Goal: Communication & Community: Ask a question

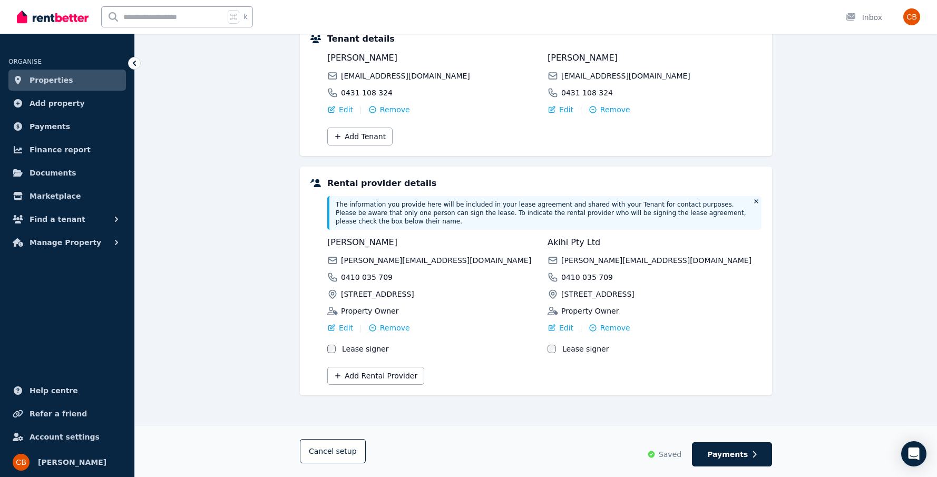
scroll to position [144, 0]
click at [100, 129] on link "Payments" at bounding box center [66, 126] width 117 height 21
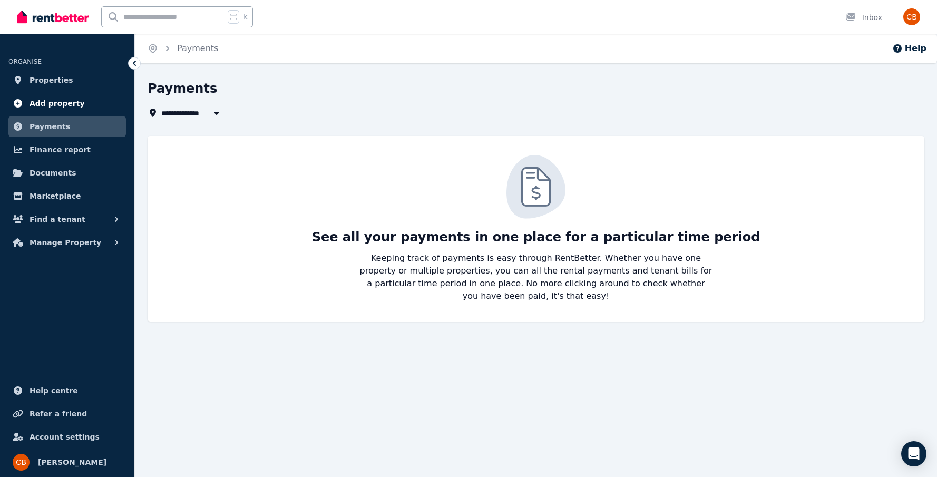
click at [99, 107] on link "Add property" at bounding box center [66, 103] width 117 height 21
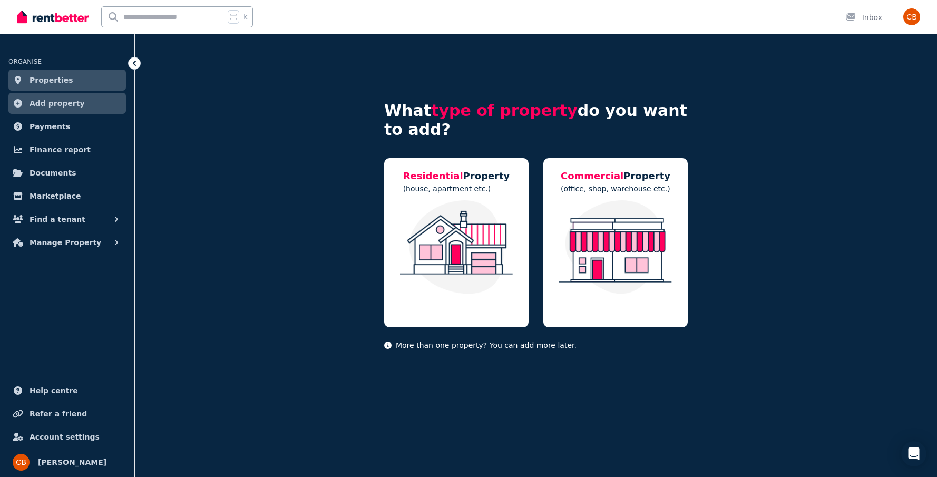
click at [92, 86] on link "Properties" at bounding box center [66, 80] width 117 height 21
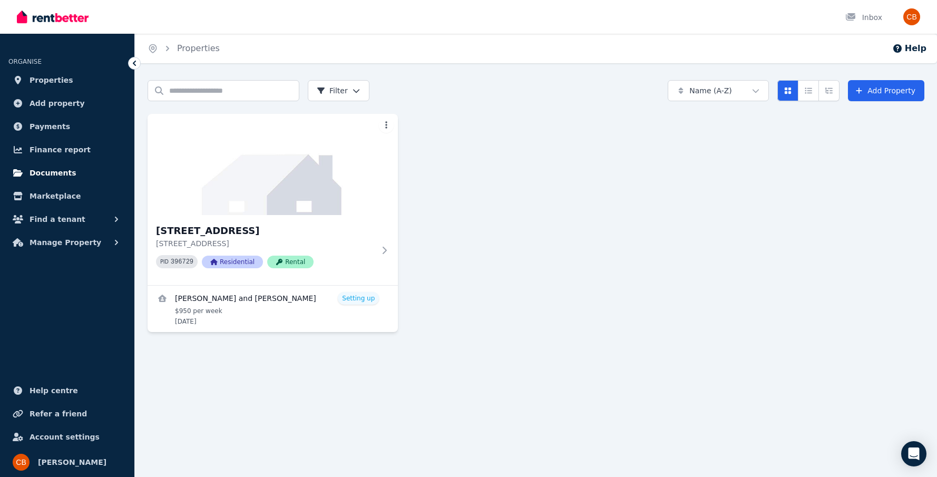
click at [86, 175] on link "Documents" at bounding box center [66, 172] width 117 height 21
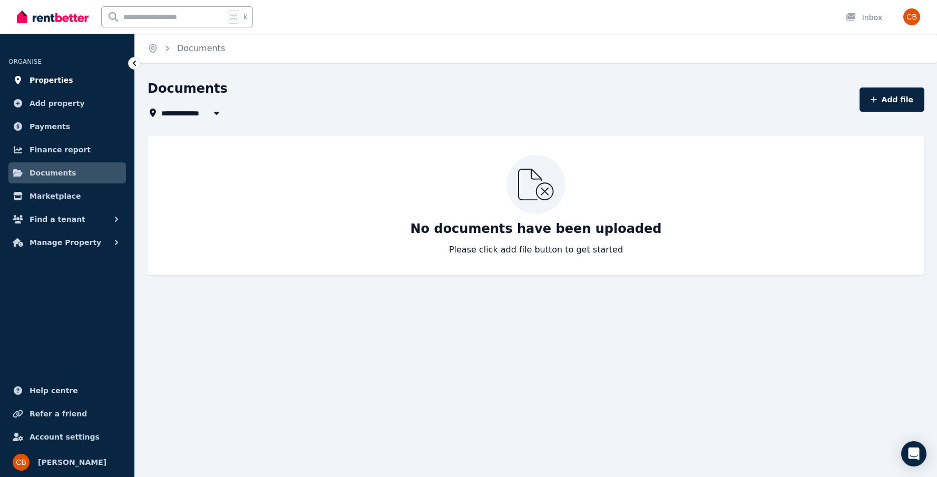
click at [86, 84] on link "Properties" at bounding box center [66, 80] width 117 height 21
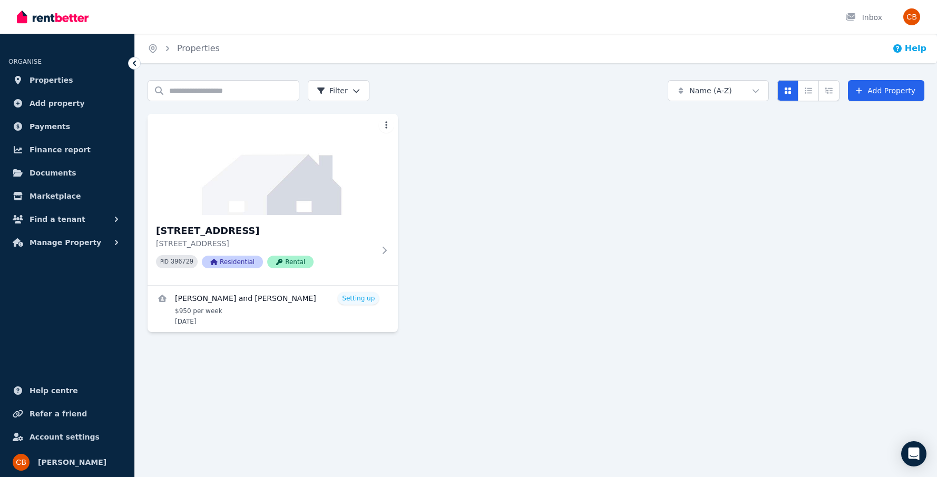
click at [920, 50] on button "Help" at bounding box center [909, 48] width 34 height 13
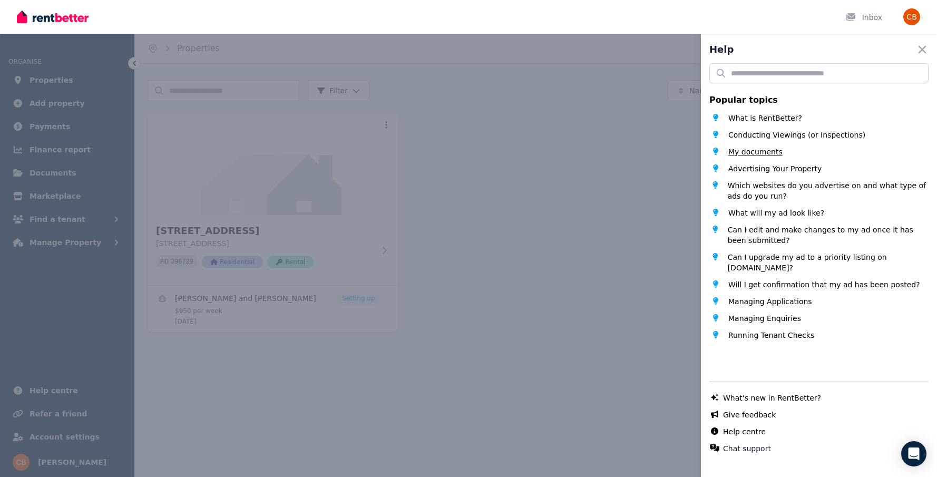
click at [773, 152] on span "My documents" at bounding box center [755, 151] width 54 height 11
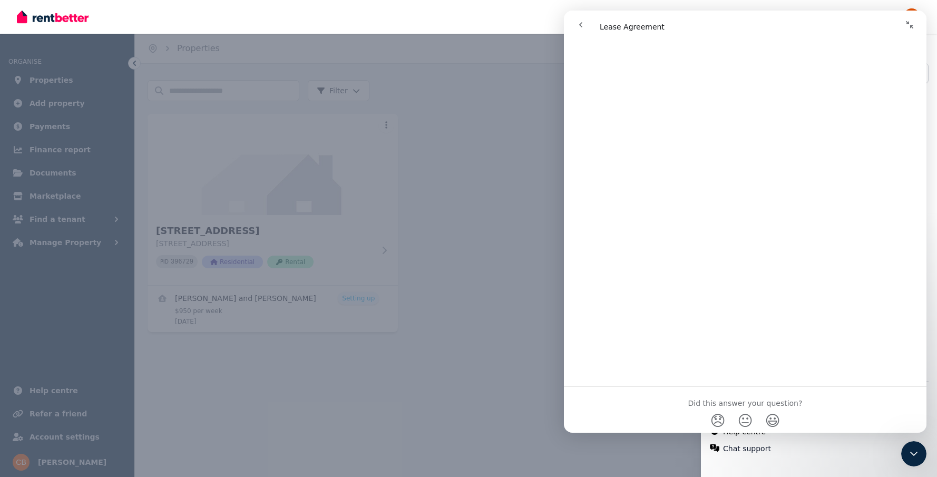
scroll to position [3199, 0]
click at [546, 192] on div "Help Close panel Popular topics What is RentBetter? Conducting Viewings (or Ins…" at bounding box center [468, 238] width 937 height 477
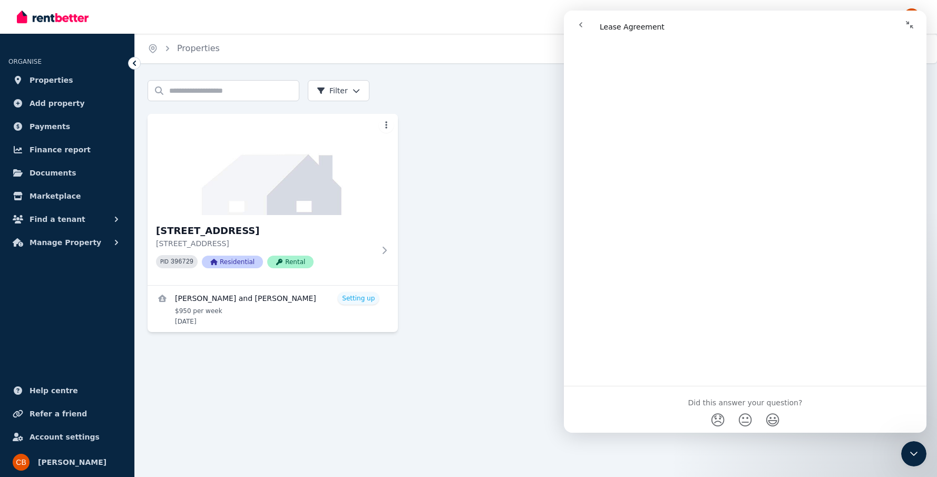
click at [576, 27] on button "go back" at bounding box center [580, 25] width 20 height 20
click at [917, 454] on icon "Close Intercom Messenger" at bounding box center [913, 453] width 13 height 13
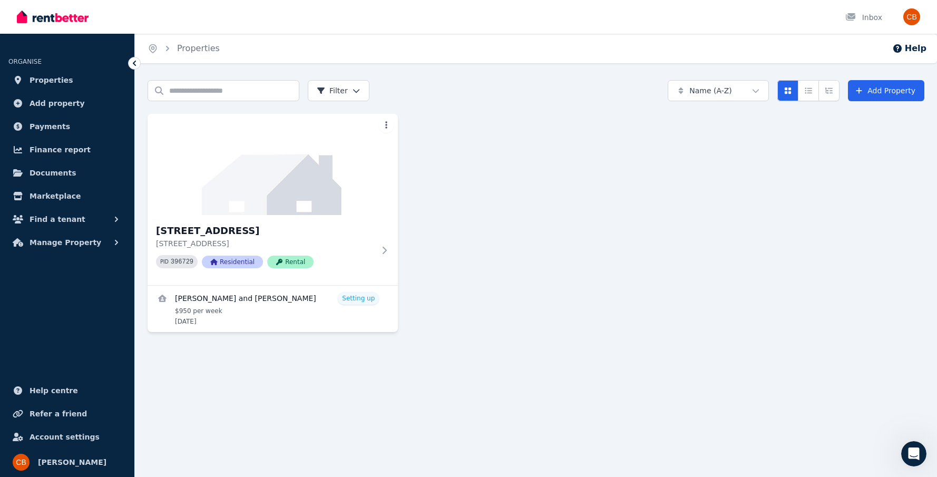
scroll to position [0, 0]
click at [906, 46] on button "Help" at bounding box center [909, 48] width 34 height 13
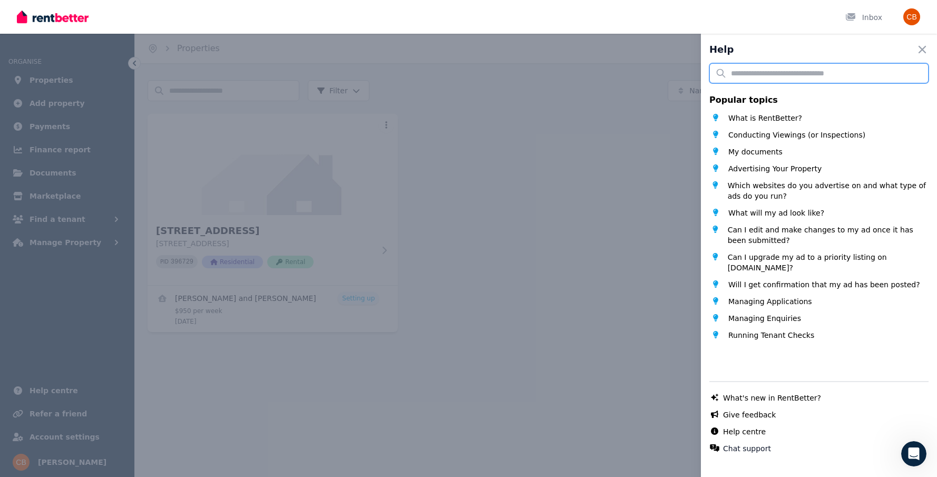
click at [850, 75] on input "text" at bounding box center [818, 73] width 219 height 20
click at [735, 446] on button "Chat support" at bounding box center [747, 448] width 48 height 11
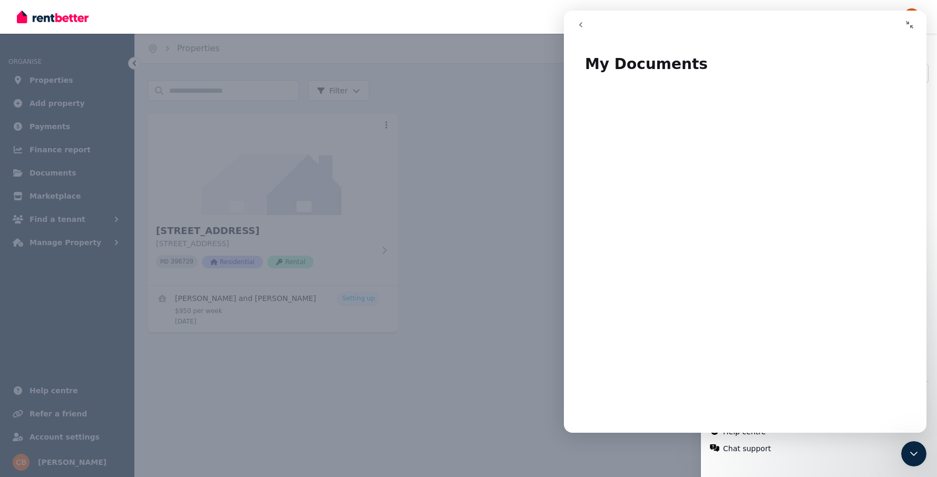
click at [581, 24] on icon "go back" at bounding box center [580, 25] width 8 height 8
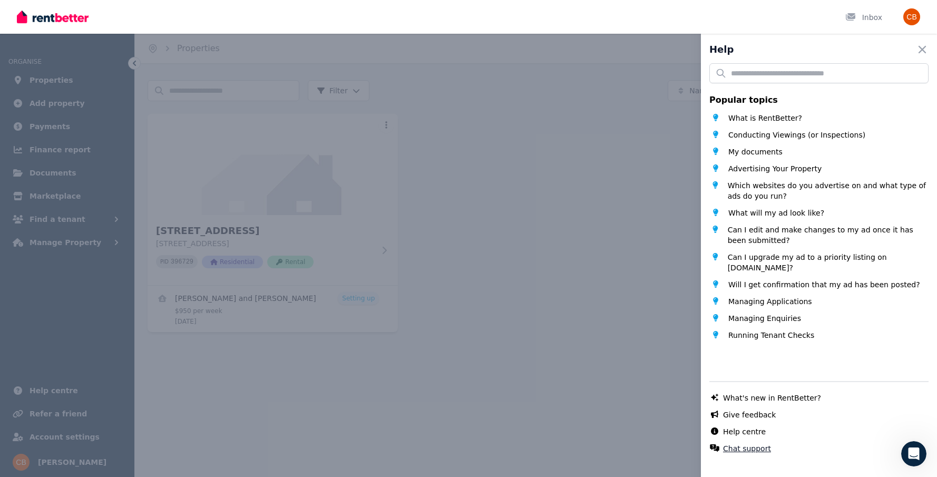
click at [743, 445] on button "Chat support" at bounding box center [747, 448] width 48 height 11
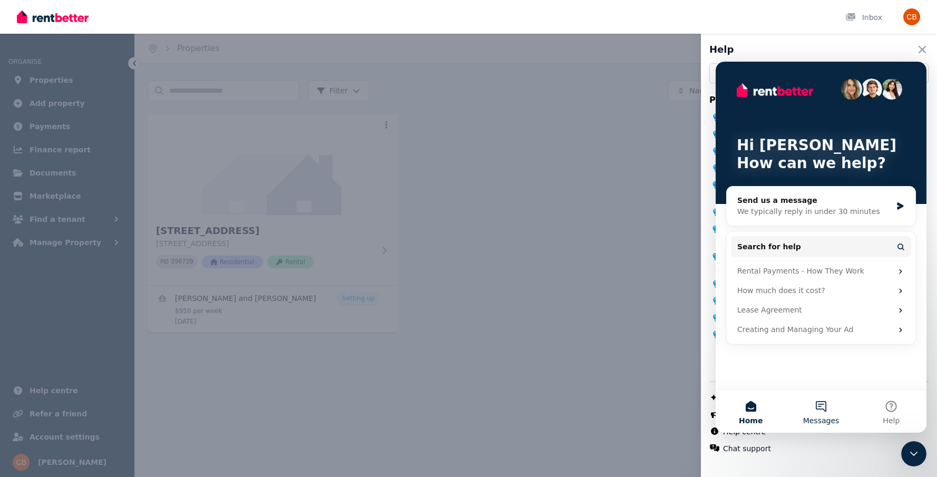
click at [814, 417] on span "Messages" at bounding box center [821, 420] width 36 height 7
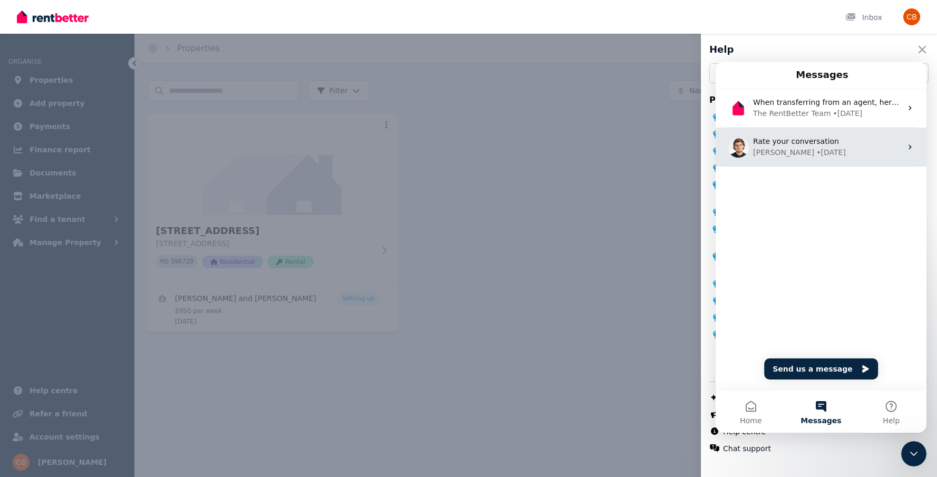
click at [860, 153] on div "[PERSON_NAME] • [DATE]" at bounding box center [827, 152] width 149 height 11
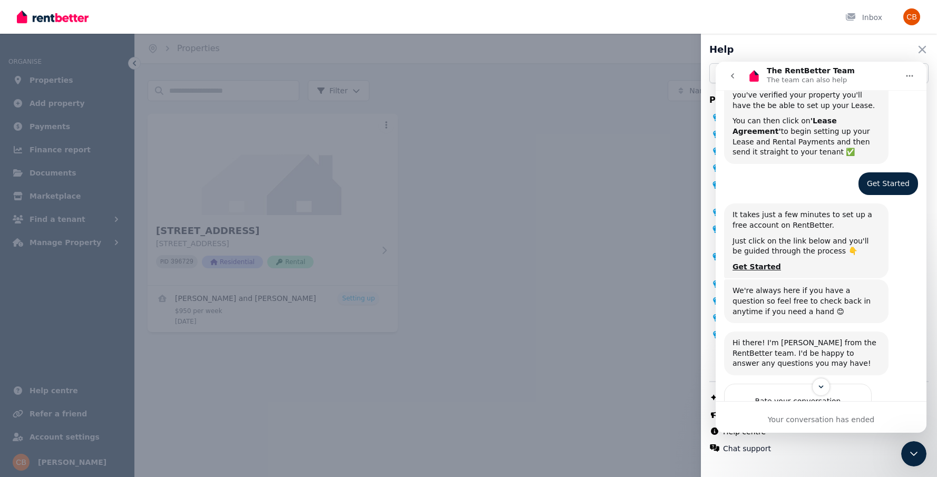
scroll to position [365, 0]
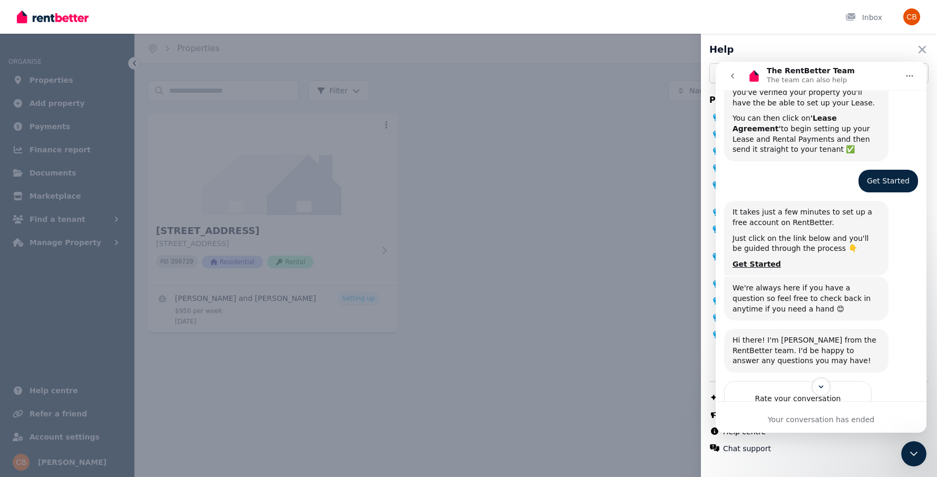
click at [734, 78] on icon "go back" at bounding box center [732, 76] width 8 height 8
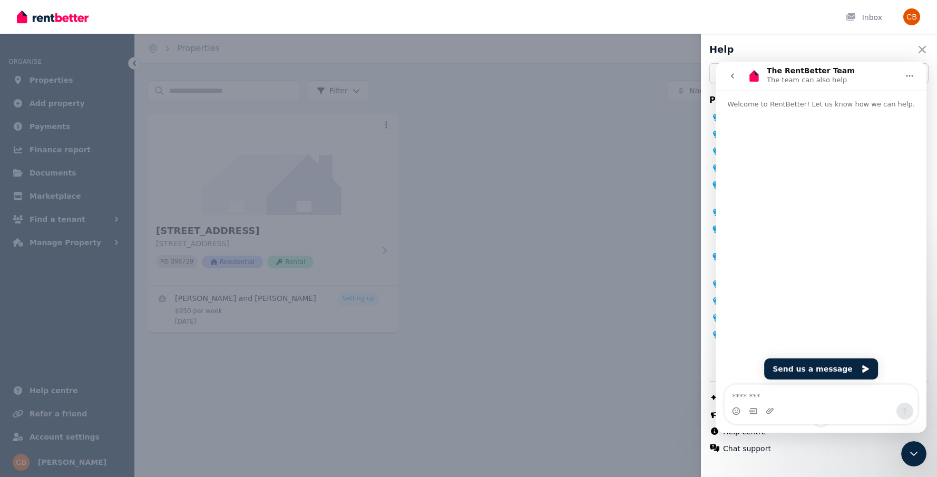
scroll to position [0, 0]
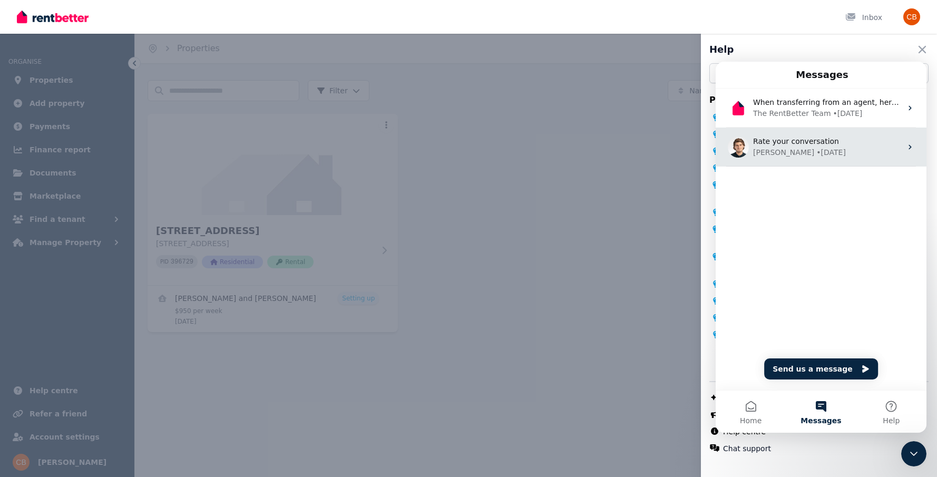
click at [816, 150] on div "[PERSON_NAME] • [DATE]" at bounding box center [827, 152] width 149 height 11
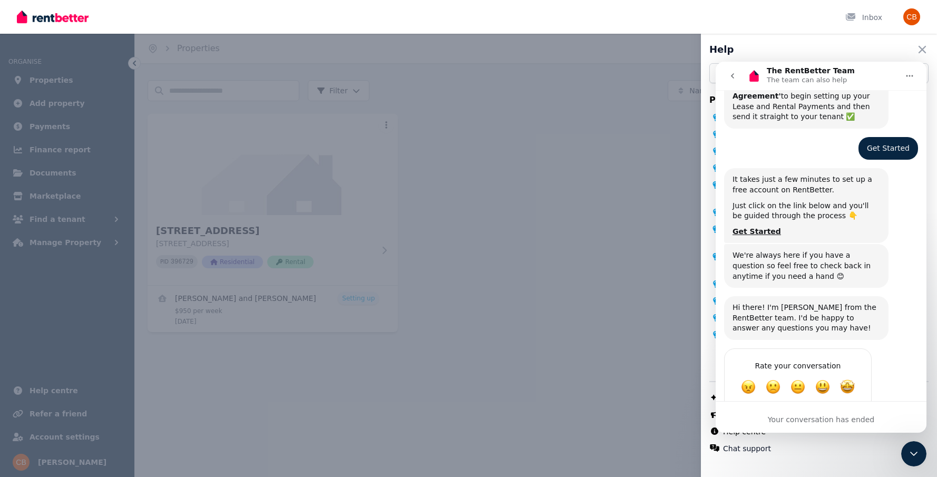
scroll to position [397, 0]
click at [733, 77] on icon "go back" at bounding box center [732, 75] width 3 height 5
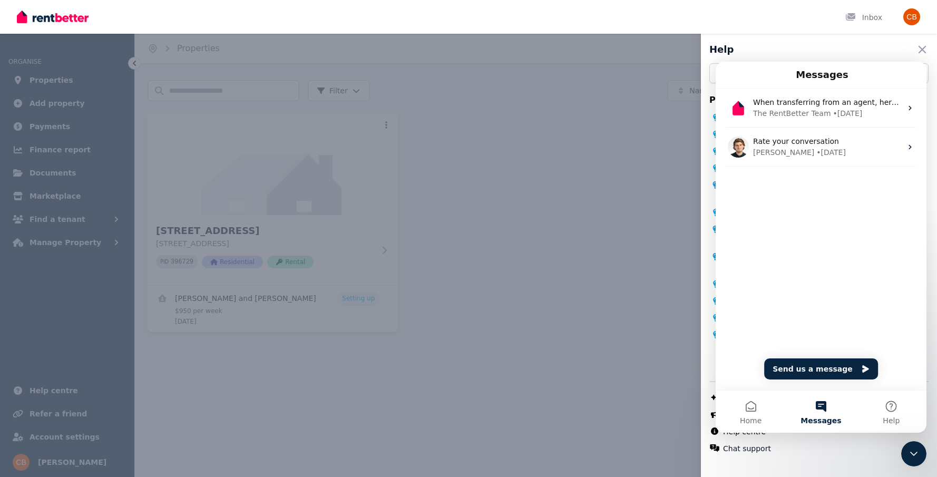
scroll to position [0, 0]
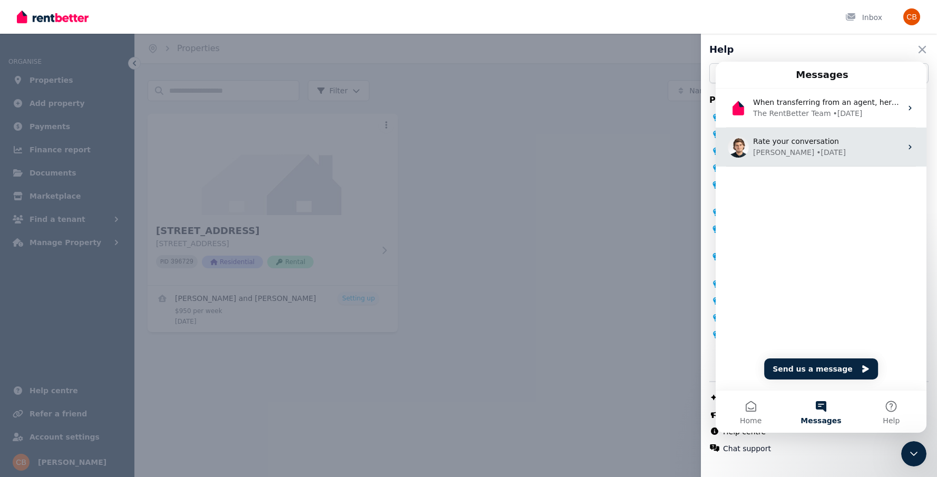
click at [800, 159] on div "Rate your conversation [PERSON_NAME] • [DATE]" at bounding box center [820, 146] width 211 height 39
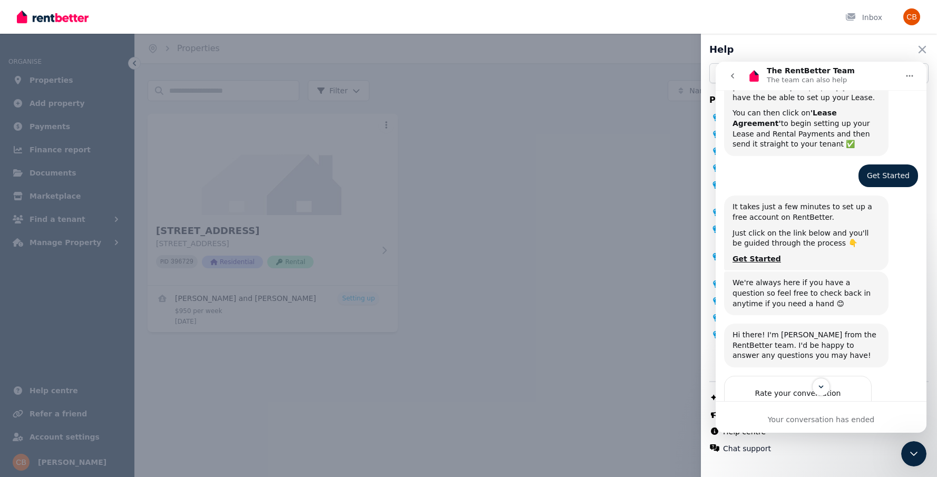
scroll to position [371, 0]
click at [730, 81] on button "go back" at bounding box center [732, 76] width 20 height 20
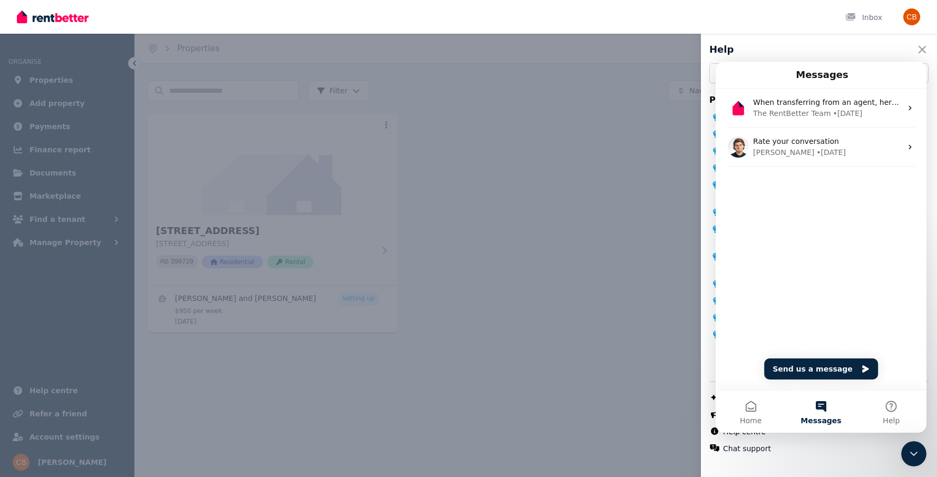
scroll to position [0, 0]
click at [837, 376] on button "Send us a message" at bounding box center [821, 368] width 114 height 21
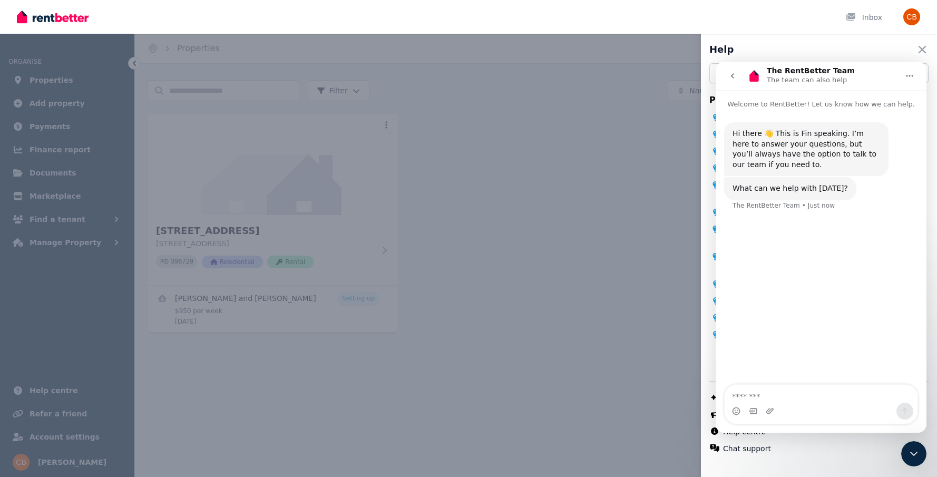
click at [828, 392] on textarea "Message…" at bounding box center [820, 394] width 193 height 18
type textarea "**********"
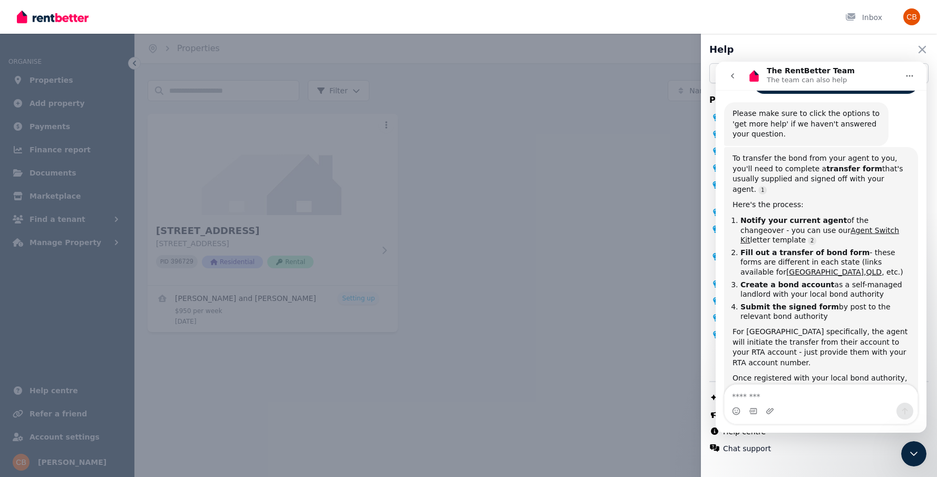
scroll to position [181, 0]
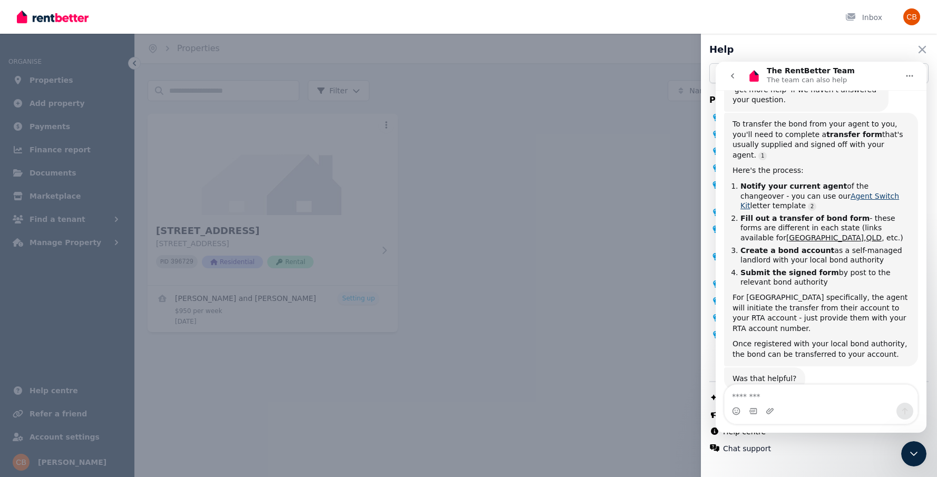
click at [825, 192] on link "Agent Switch Kit" at bounding box center [819, 201] width 159 height 18
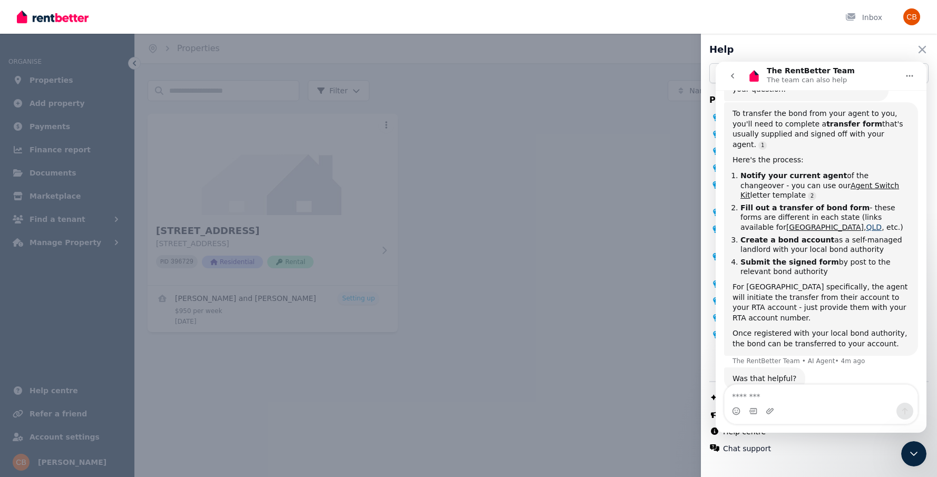
click at [866, 223] on link "QLD" at bounding box center [874, 227] width 16 height 8
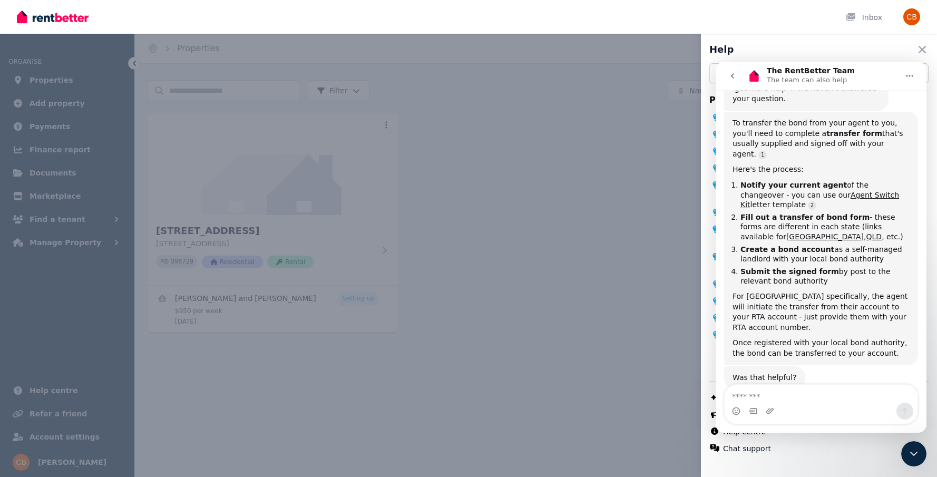
scroll to position [181, 0]
click at [799, 396] on textarea "Message…" at bounding box center [820, 394] width 193 height 18
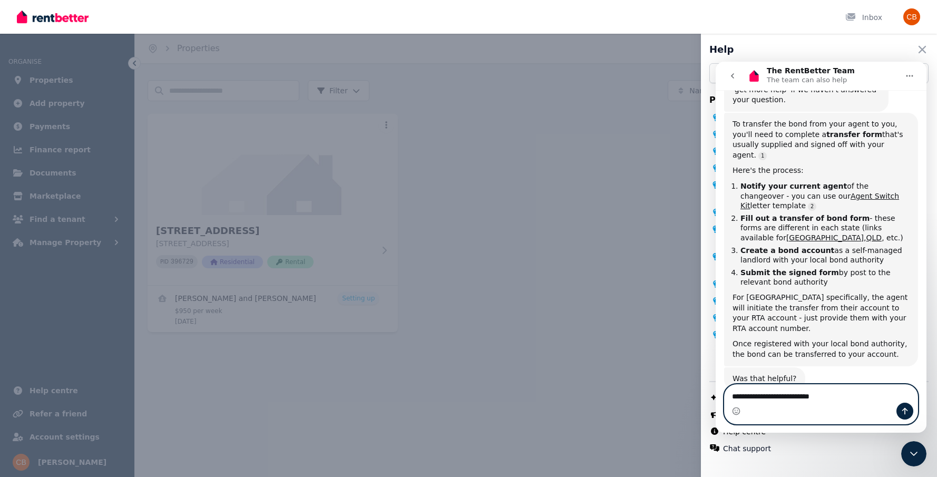
type textarea "**********"
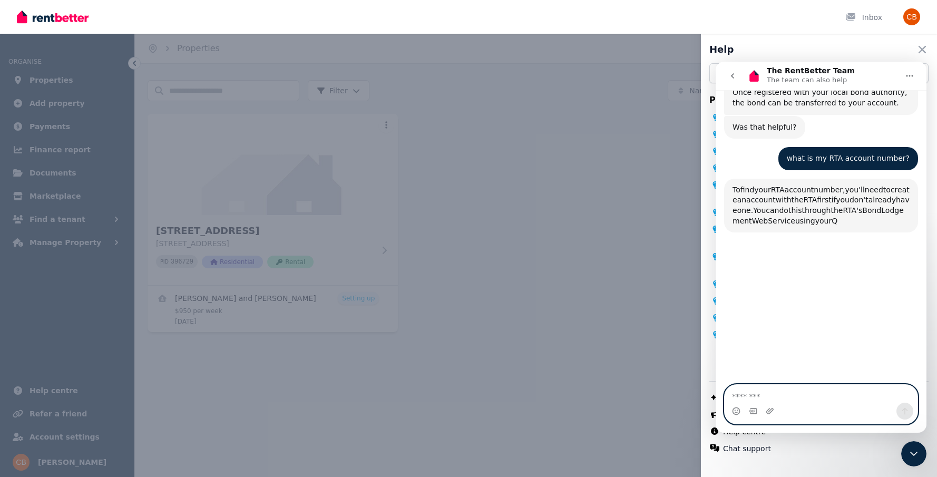
scroll to position [459, 0]
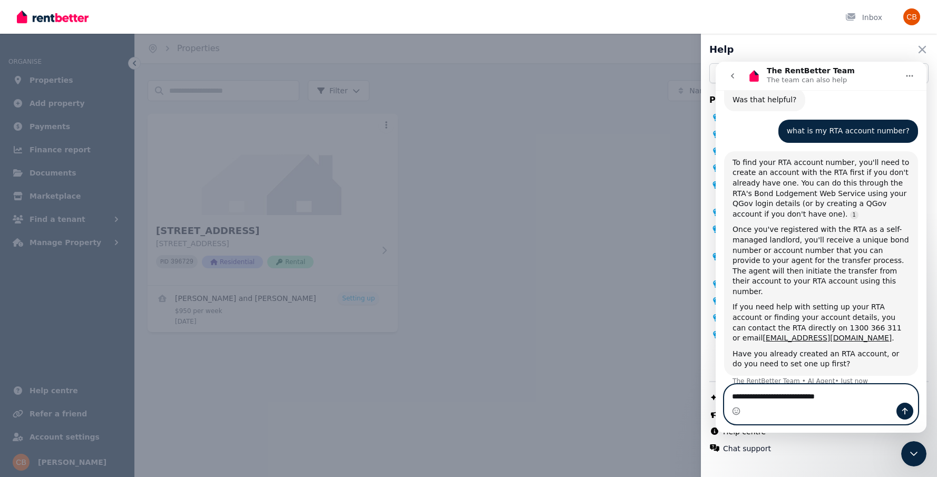
type textarea "**********"
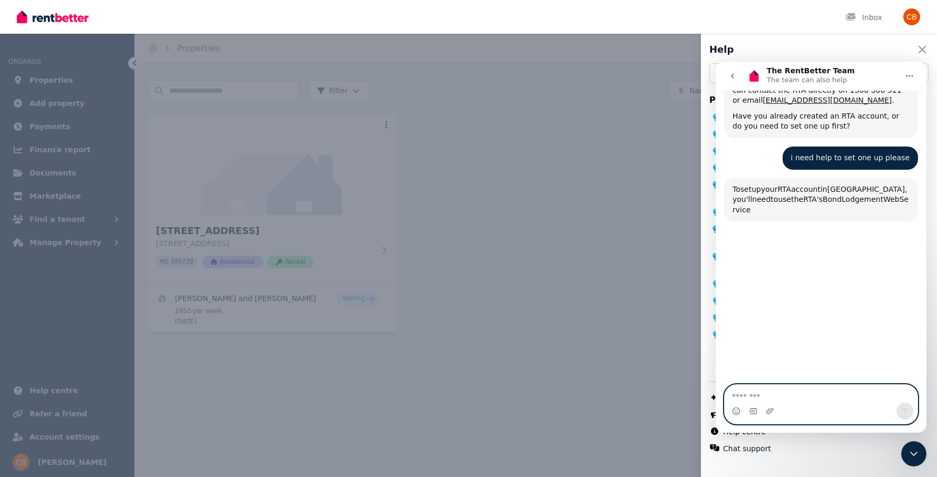
scroll to position [712, 0]
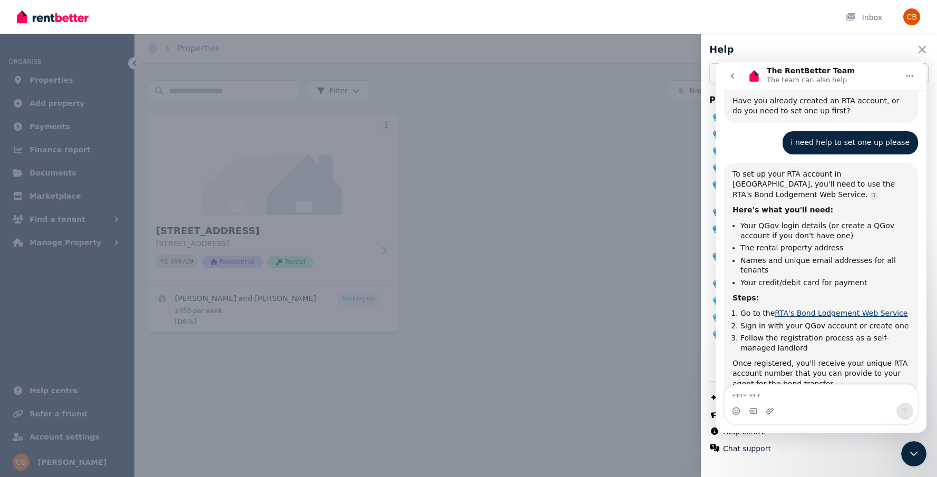
click at [875, 309] on link "RTA's Bond Lodgement Web Service" at bounding box center [840, 313] width 133 height 8
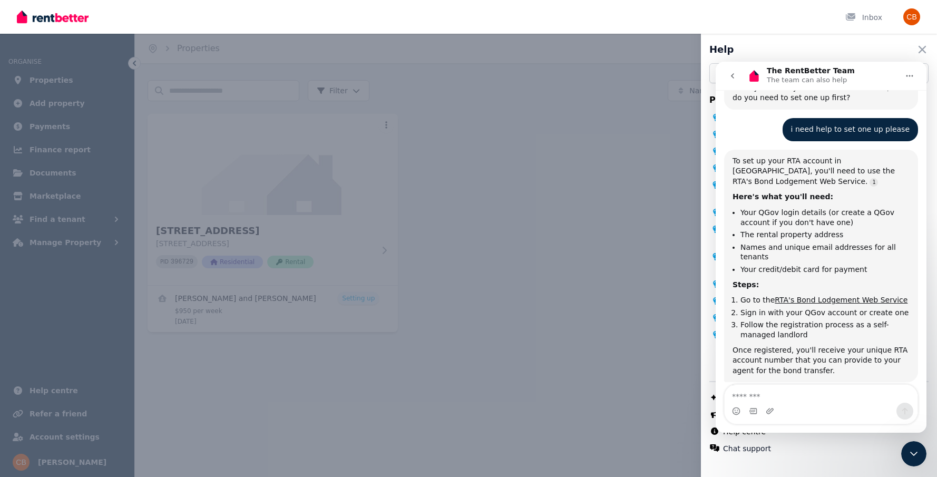
scroll to position [723, 0]
